Goal: Obtain resource: Obtain resource

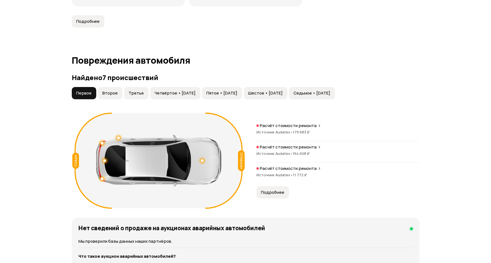
scroll to position [473, 0]
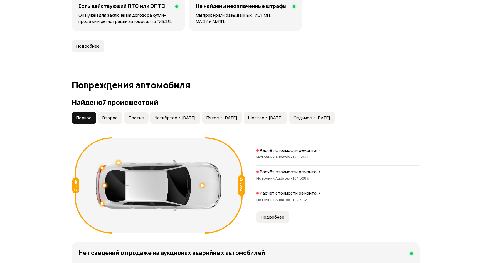
click at [117, 119] on button "Второе" at bounding box center [110, 118] width 24 height 12
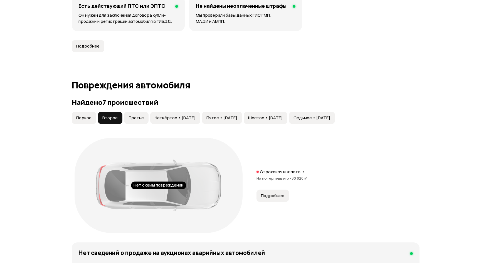
click at [139, 117] on span "Третье" at bounding box center [136, 118] width 15 height 6
drag, startPoint x: 161, startPoint y: 115, endPoint x: 164, endPoint y: 115, distance: 3.6
click at [161, 115] on span "Четвёртое • [DATE]" at bounding box center [175, 118] width 41 height 6
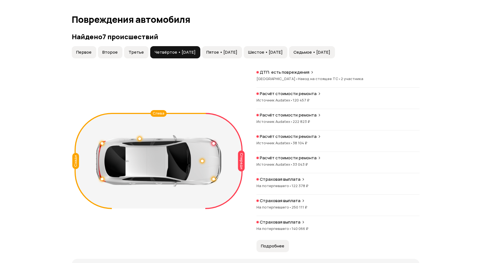
scroll to position [529, 0]
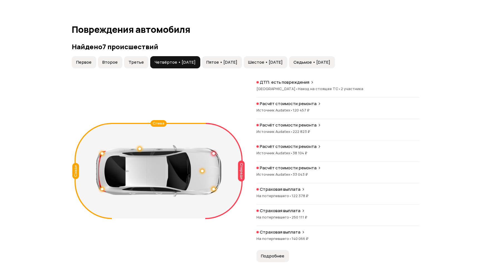
click at [227, 64] on span "Пятое • [DATE]" at bounding box center [221, 63] width 31 height 6
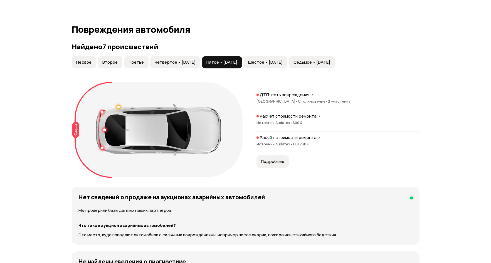
click at [274, 59] on button "Шестое • [DATE]" at bounding box center [266, 62] width 44 height 12
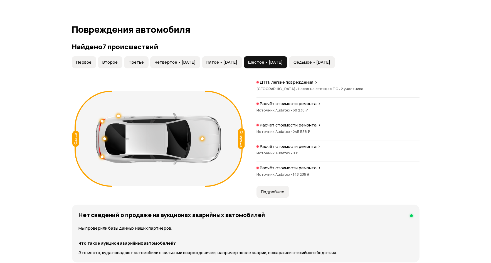
click at [326, 61] on span "Седьмое • [DATE]" at bounding box center [312, 63] width 37 height 6
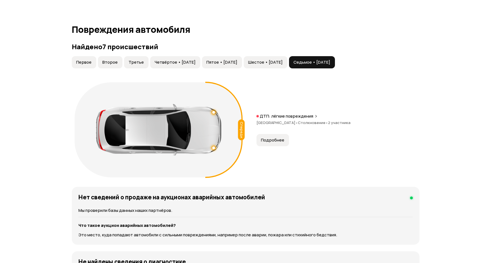
click at [281, 67] on button "Шестое • [DATE]" at bounding box center [266, 62] width 44 height 12
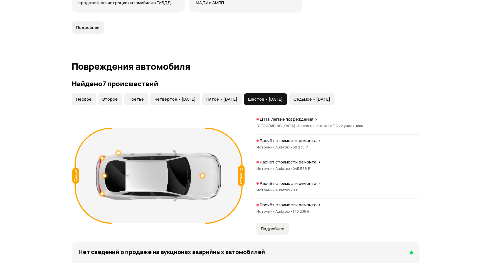
scroll to position [501, 0]
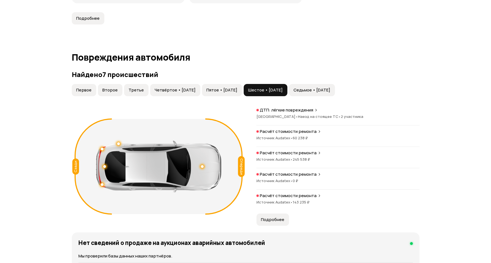
click at [335, 85] on button "Седьмое • [DATE]" at bounding box center [312, 90] width 46 height 12
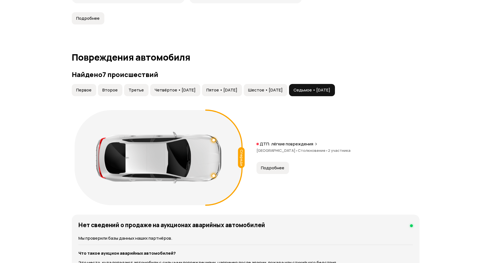
click at [283, 90] on span "Шестое • [DATE]" at bounding box center [265, 90] width 35 height 6
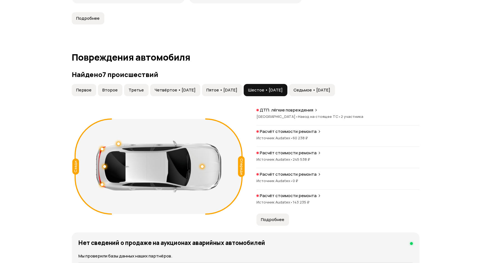
click at [237, 91] on span "Пятое • [DATE]" at bounding box center [221, 90] width 31 height 6
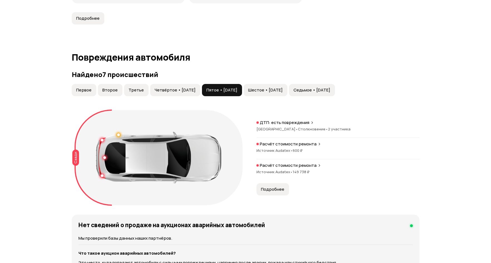
click at [195, 93] on button "Четвёртое • [DATE]" at bounding box center [175, 90] width 50 height 12
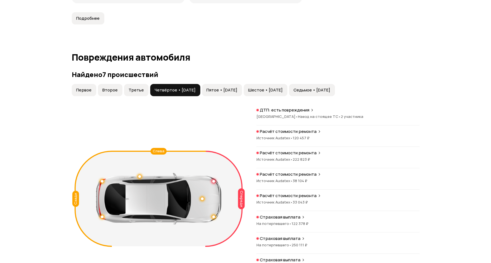
click at [134, 94] on button "Третье" at bounding box center [136, 90] width 24 height 12
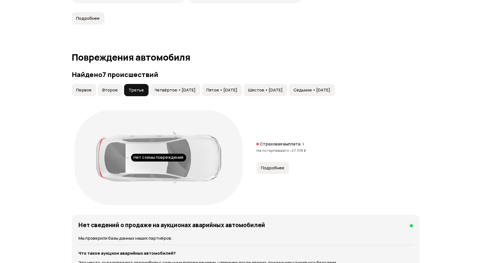
click at [112, 92] on span "Второе" at bounding box center [109, 90] width 15 height 6
click at [84, 90] on span "Первое" at bounding box center [83, 90] width 15 height 6
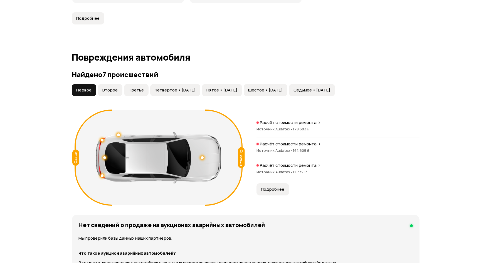
click at [104, 87] on button "Второе" at bounding box center [110, 90] width 24 height 12
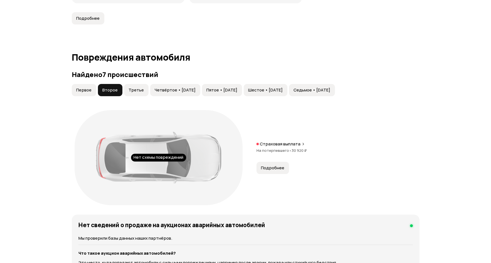
click at [82, 89] on span "Первое" at bounding box center [83, 90] width 15 height 6
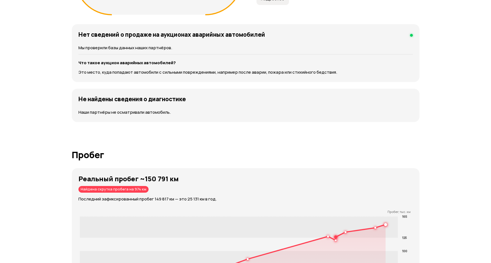
scroll to position [779, 0]
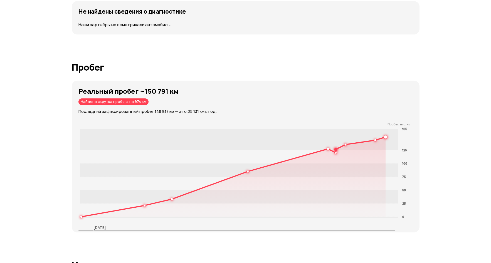
click at [452, 118] on div "Отчёт от [DATE] Полностью сформирован   Скачать PDF   Поделиться Volvo V40, 201…" at bounding box center [245, 244] width 491 height 2007
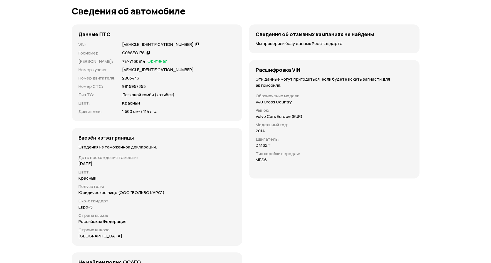
scroll to position [1503, 0]
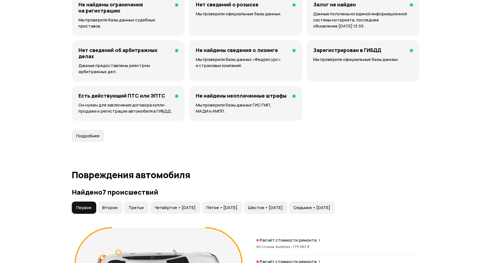
drag, startPoint x: 263, startPoint y: 207, endPoint x: 238, endPoint y: 133, distance: 78.3
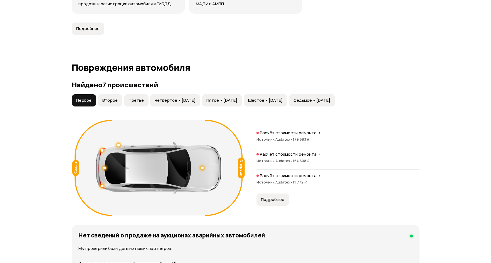
scroll to position [449, 0]
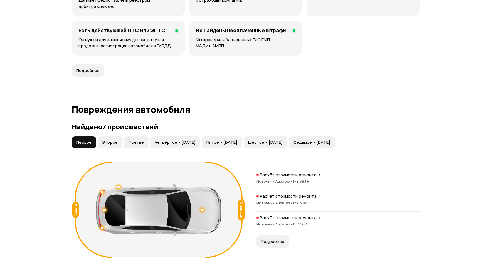
click at [113, 144] on span "Второе" at bounding box center [109, 143] width 15 height 6
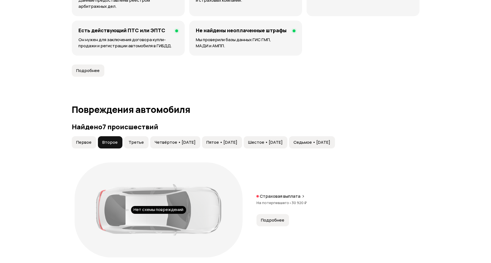
click at [135, 141] on span "Третье" at bounding box center [136, 143] width 15 height 6
click at [176, 140] on span "Четвёртое • [DATE]" at bounding box center [175, 143] width 41 height 6
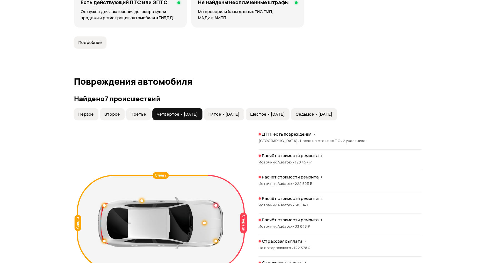
scroll to position [476, 0]
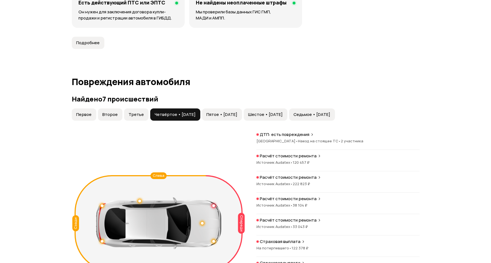
click at [221, 113] on span "Пятое • [DATE]" at bounding box center [221, 115] width 31 height 6
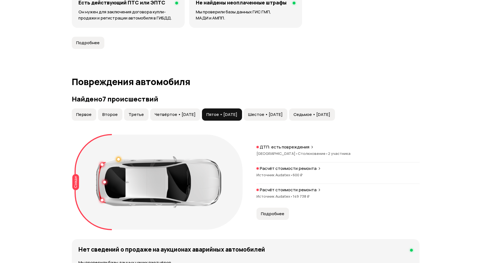
click at [286, 189] on p "Расчёт стоимости ремонта" at bounding box center [288, 190] width 57 height 6
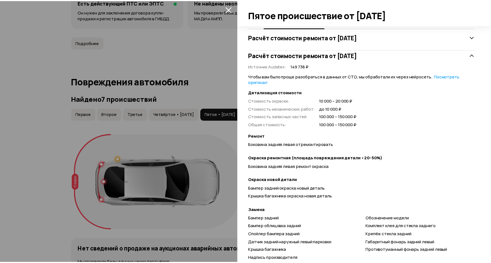
scroll to position [217, 0]
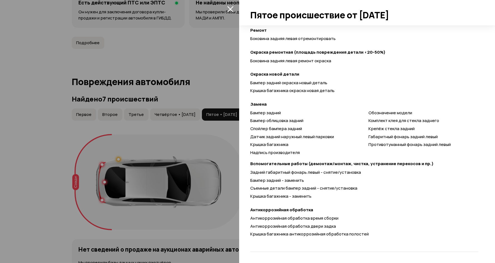
click at [206, 151] on div at bounding box center [247, 131] width 495 height 263
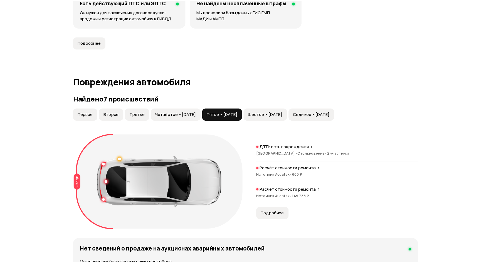
scroll to position [31, 0]
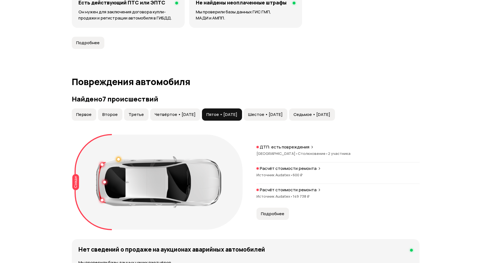
click at [282, 115] on span "Шестое • [DATE]" at bounding box center [265, 115] width 35 height 6
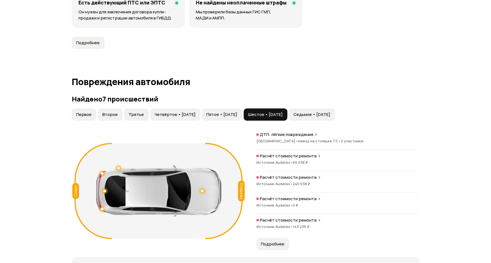
click at [330, 114] on span "Седьмое • [DATE]" at bounding box center [312, 115] width 37 height 6
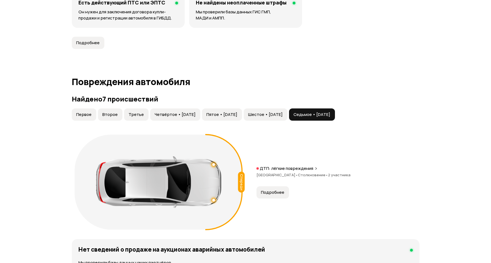
click at [189, 117] on span "Четвёртое • [DATE]" at bounding box center [175, 115] width 41 height 6
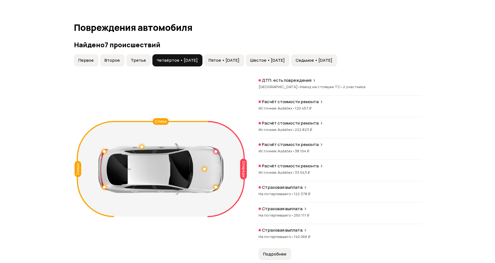
scroll to position [532, 0]
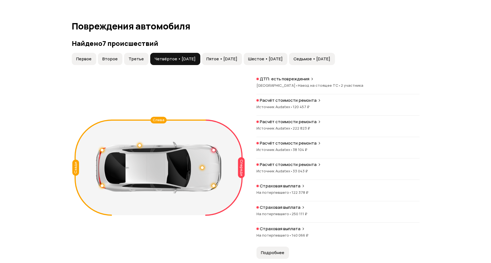
click at [242, 165] on div "Спереди" at bounding box center [241, 167] width 7 height 21
click at [214, 149] on div at bounding box center [213, 150] width 3 height 3
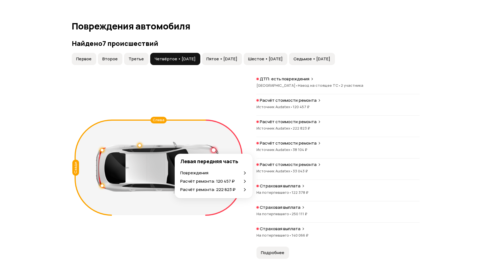
click at [213, 189] on p "Расчёт ремонта: 222 823 ₽" at bounding box center [207, 190] width 55 height 6
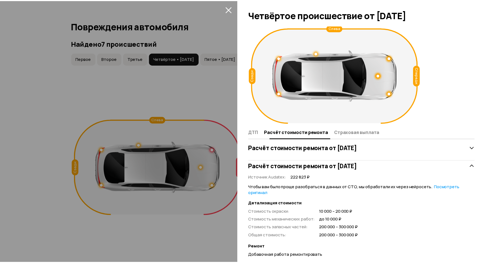
scroll to position [0, 0]
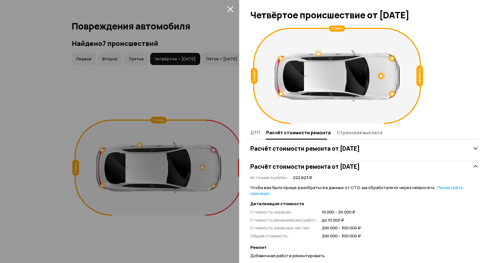
click at [208, 114] on div at bounding box center [247, 131] width 495 height 263
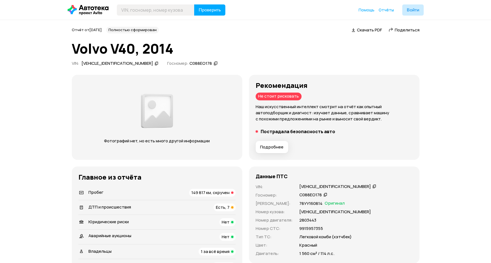
drag, startPoint x: 342, startPoint y: 202, endPoint x: 282, endPoint y: 136, distance: 88.8
click at [325, 195] on icon at bounding box center [326, 195] width 4 height 6
drag, startPoint x: 331, startPoint y: 146, endPoint x: 318, endPoint y: 35, distance: 111.5
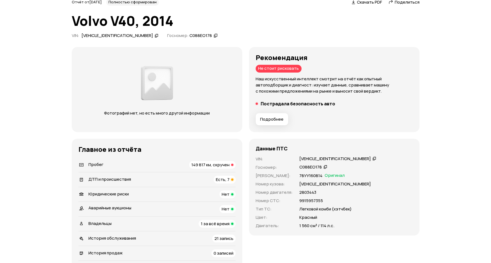
click at [312, 178] on p "78УУ160814" at bounding box center [310, 176] width 23 height 6
copy p "78УУ160814"
click at [373, 156] on icon at bounding box center [375, 159] width 4 height 6
click at [145, 112] on p "Фотографий нет, но есть много другой информации" at bounding box center [157, 113] width 117 height 6
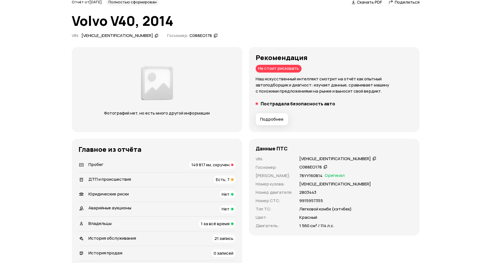
click at [165, 79] on img at bounding box center [156, 83] width 35 height 41
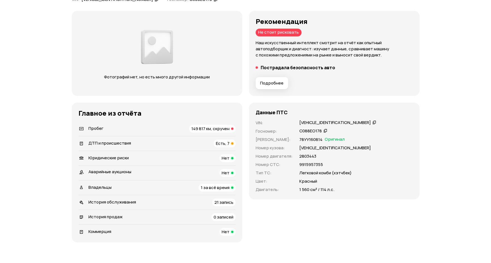
scroll to position [0, 0]
